Goal: Find specific page/section: Find specific page/section

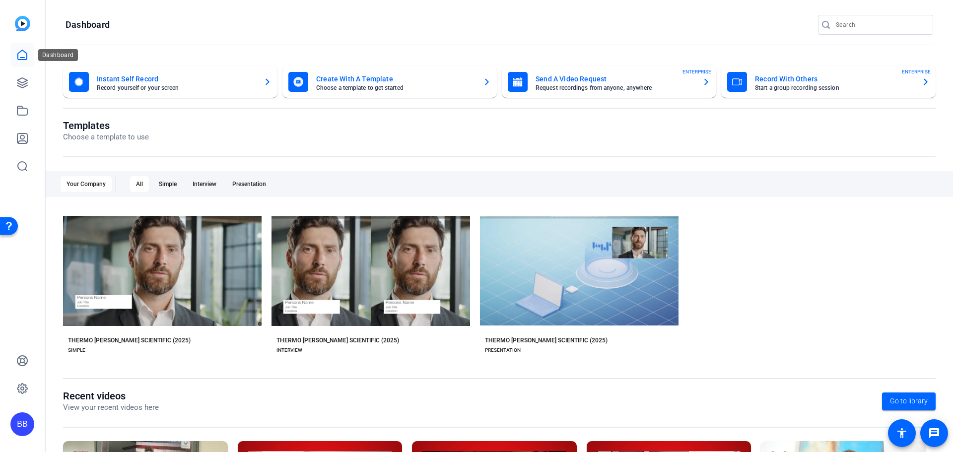
click at [27, 57] on icon at bounding box center [22, 54] width 9 height 9
click at [25, 83] on icon at bounding box center [22, 83] width 12 height 12
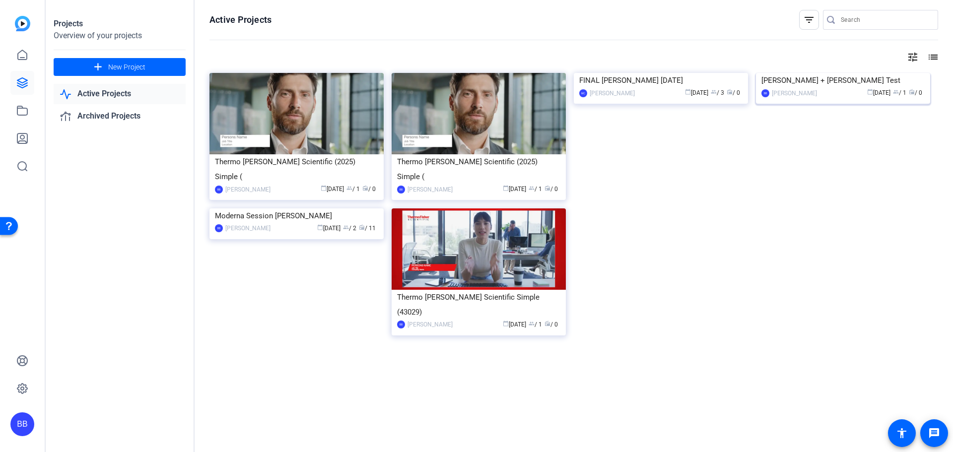
click at [827, 98] on div "calendar_today [DATE] group / 1 radio / 0" at bounding box center [873, 93] width 103 height 10
click at [640, 88] on div "FINAL [PERSON_NAME] [DATE]" at bounding box center [660, 80] width 163 height 15
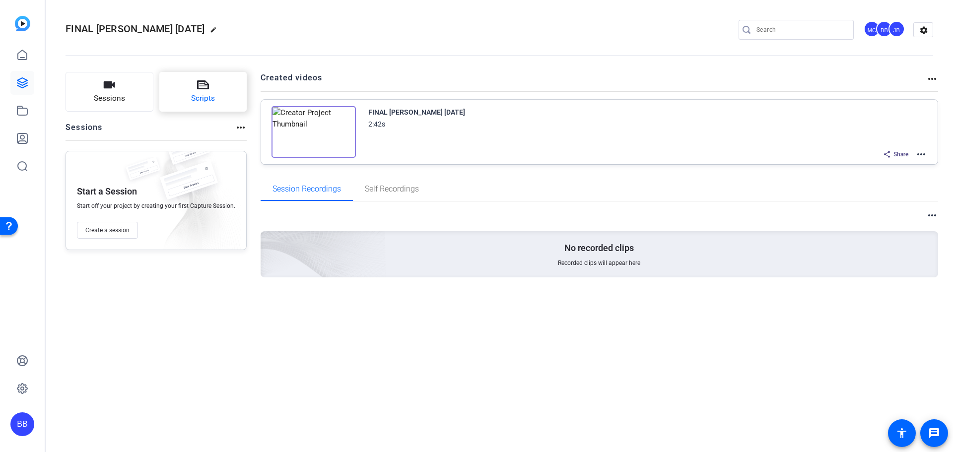
click at [199, 90] on icon at bounding box center [203, 85] width 12 height 12
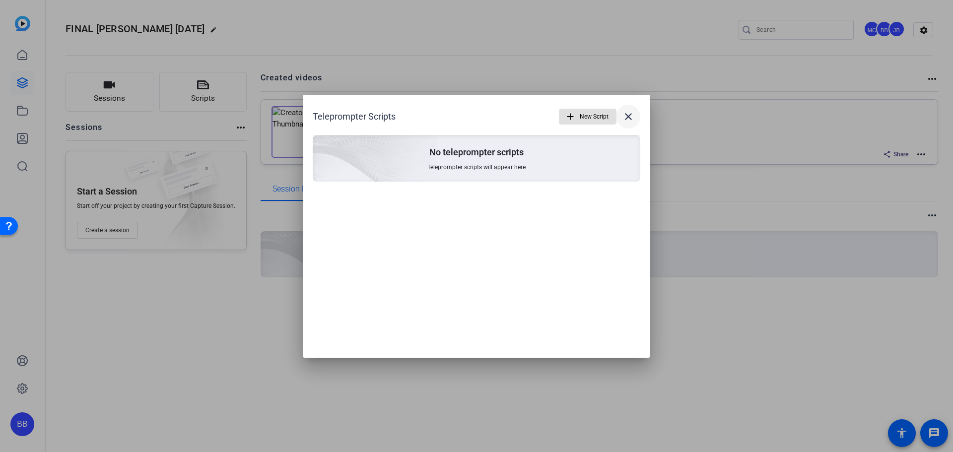
click at [631, 118] on mat-icon "close" at bounding box center [629, 117] width 12 height 12
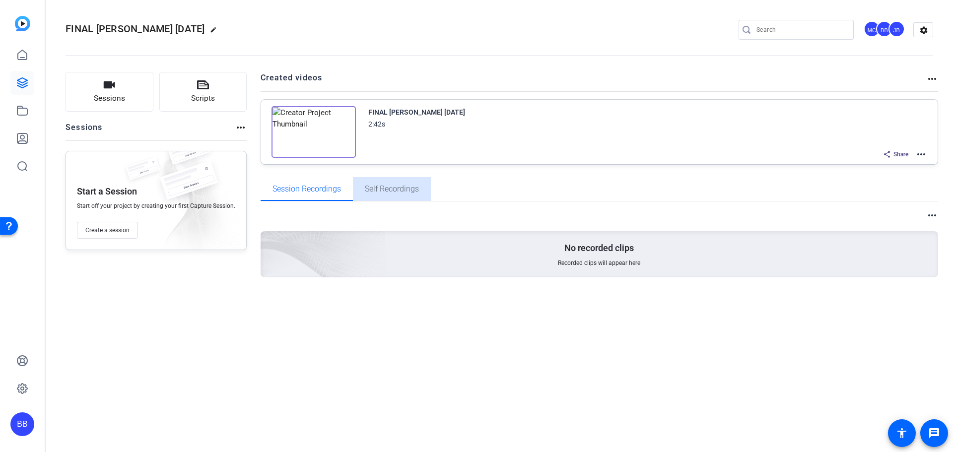
click at [386, 185] on span "Self Recordings" at bounding box center [392, 189] width 54 height 8
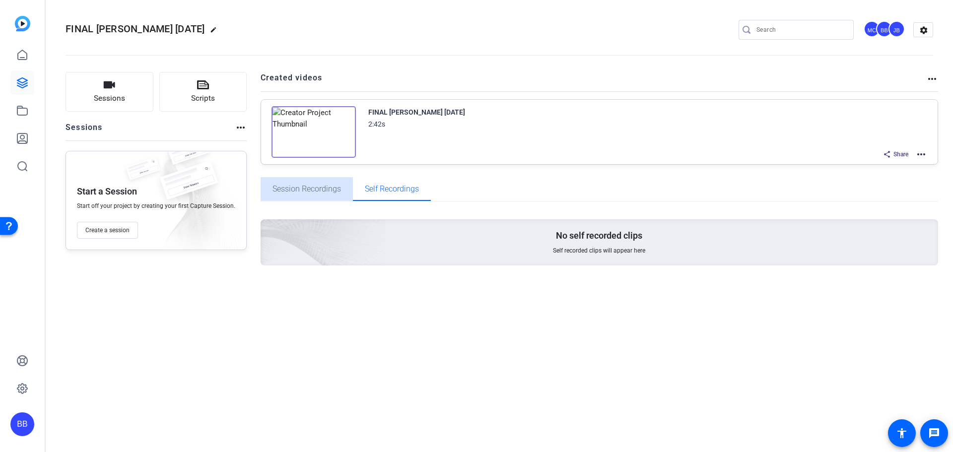
click at [295, 188] on span "Session Recordings" at bounding box center [307, 189] width 69 height 8
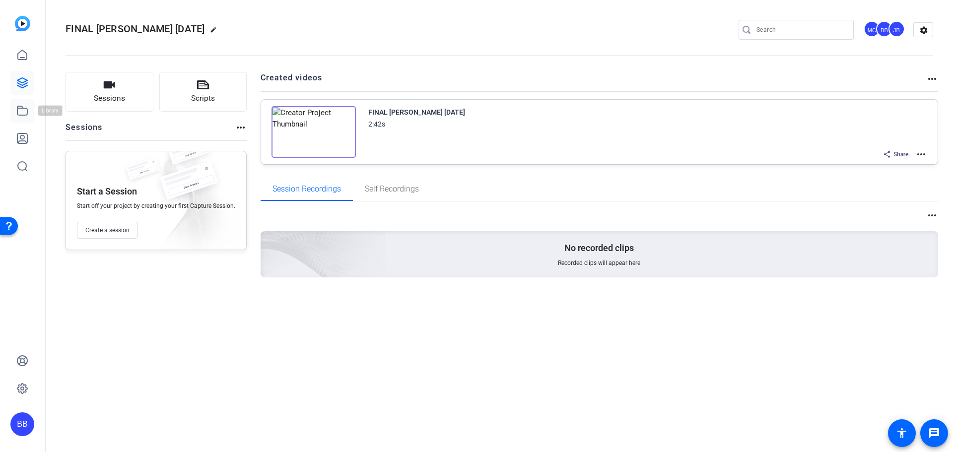
click at [15, 111] on link at bounding box center [22, 111] width 24 height 24
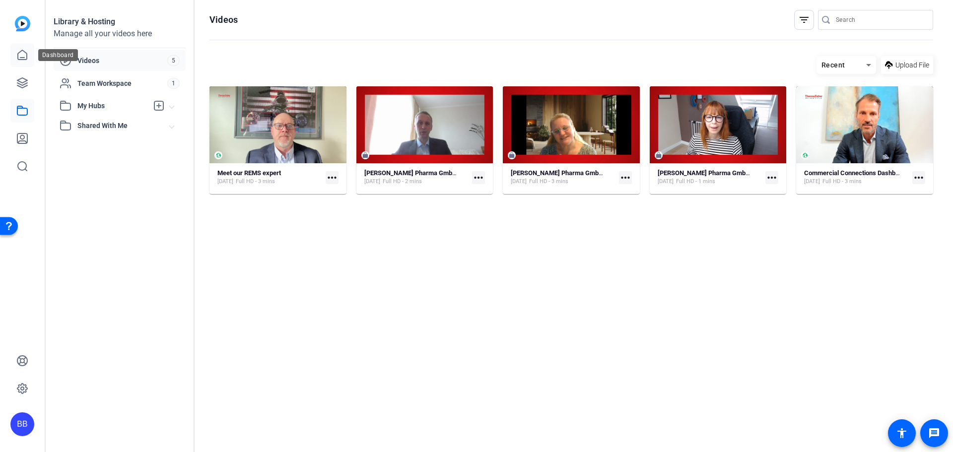
click at [22, 62] on link at bounding box center [22, 55] width 24 height 24
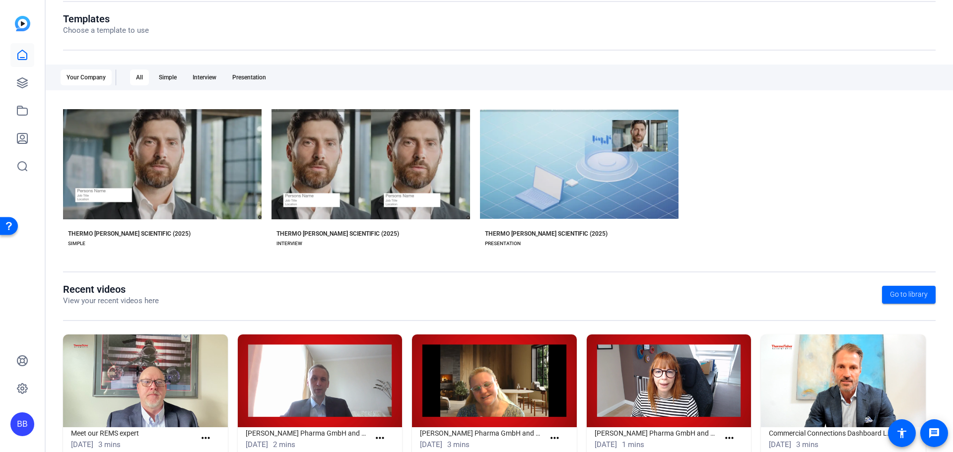
scroll to position [135, 0]
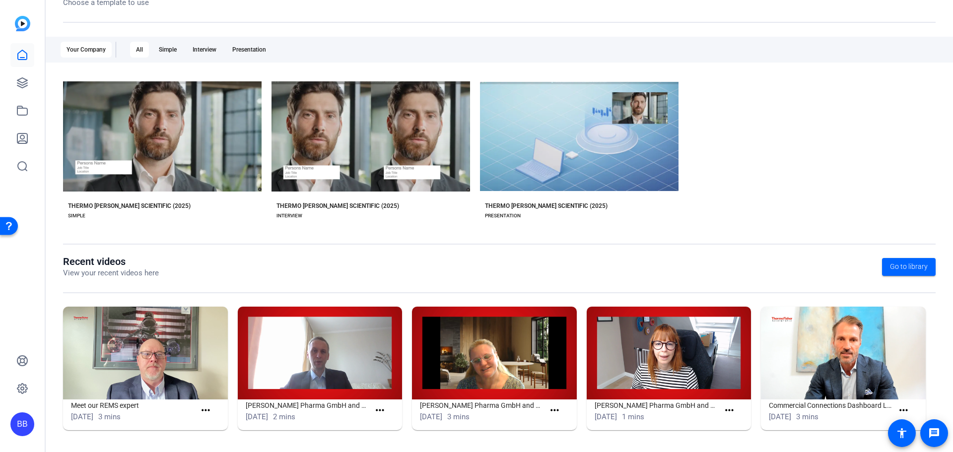
click at [124, 350] on img at bounding box center [145, 353] width 165 height 93
click at [178, 347] on img at bounding box center [145, 353] width 165 height 93
click at [106, 343] on img at bounding box center [145, 353] width 165 height 93
click at [769, 153] on div "check_circle Start with Thermo [PERSON_NAME] Scientific (2025) play_arrow Previ…" at bounding box center [499, 153] width 873 height 154
